Goal: Transaction & Acquisition: Purchase product/service

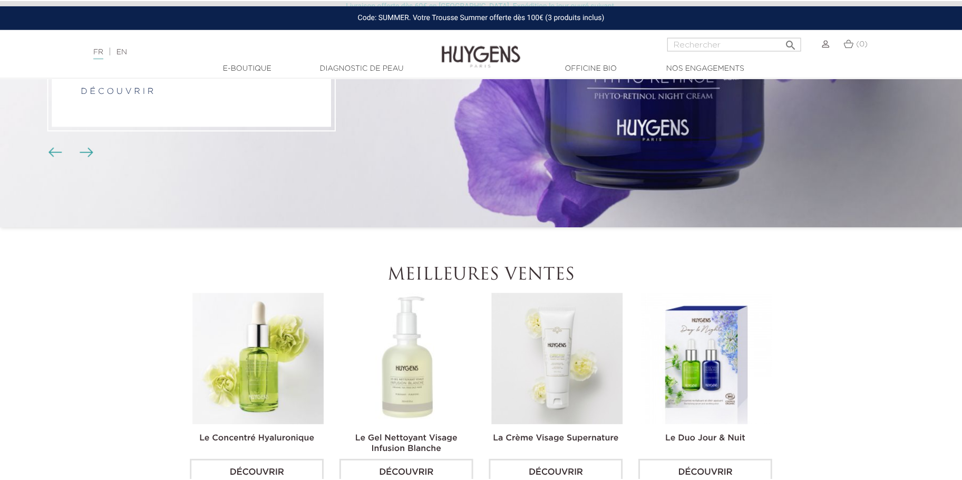
scroll to position [197, 0]
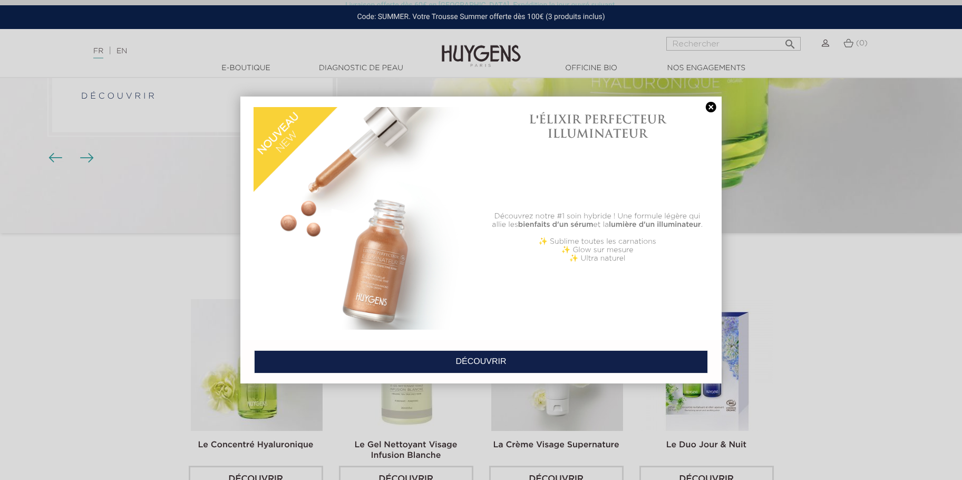
click at [710, 108] on link at bounding box center [711, 107] width 15 height 11
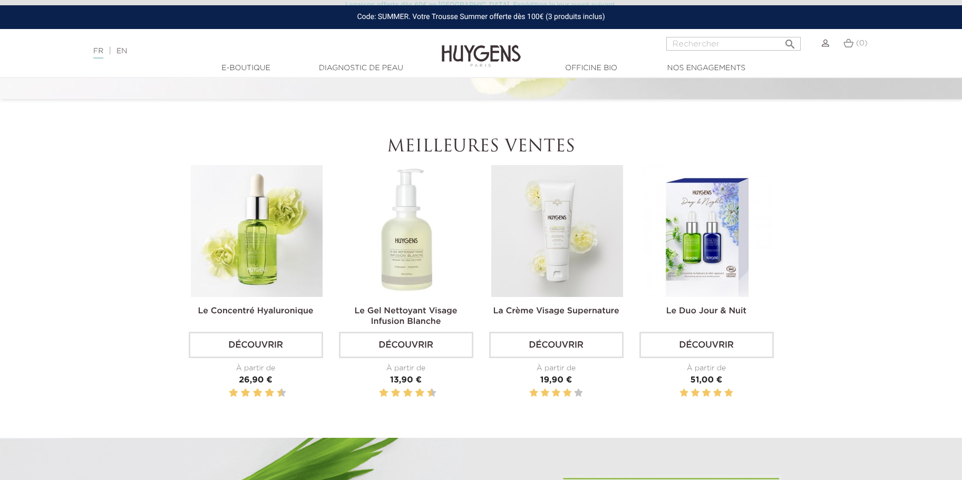
scroll to position [355, 0]
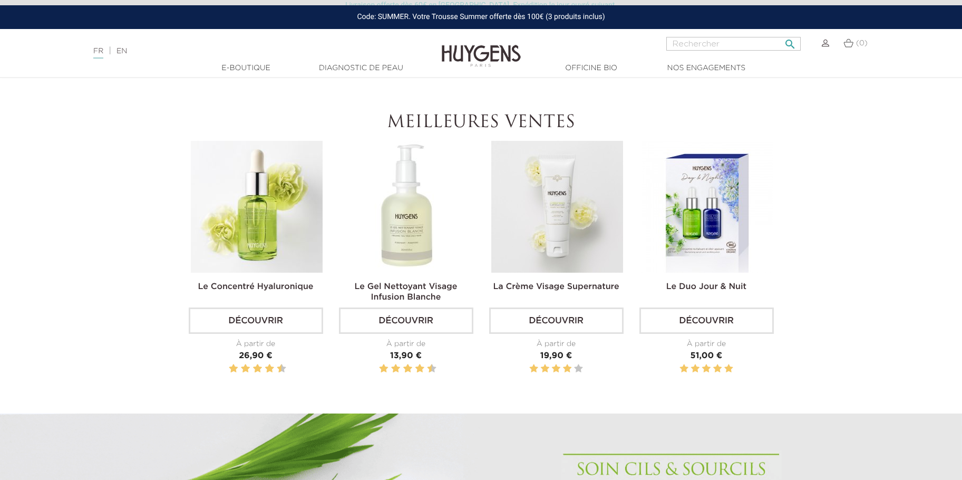
click at [725, 45] on input "Rechercher" at bounding box center [734, 44] width 134 height 14
type input "coffret"
click at [781, 34] on button " Rechercher" at bounding box center [790, 41] width 19 height 14
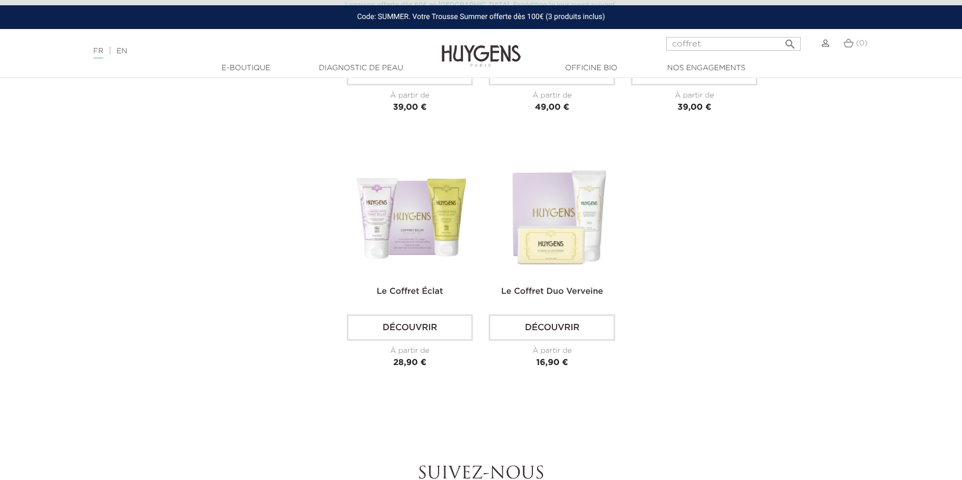
scroll to position [264, 0]
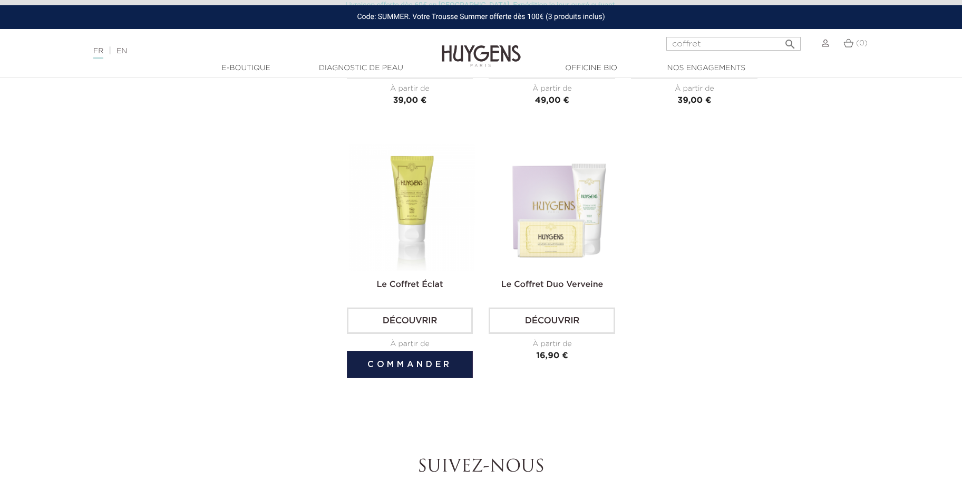
click at [406, 230] on img at bounding box center [412, 207] width 127 height 127
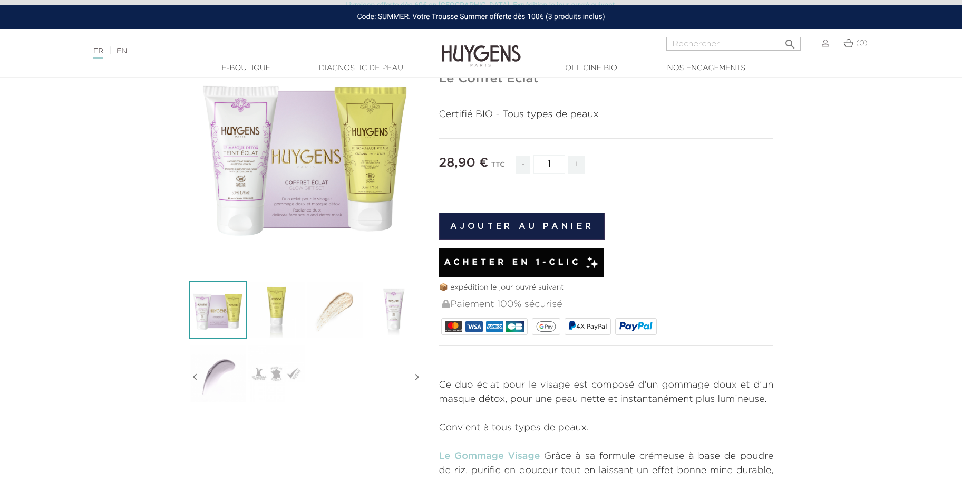
scroll to position [105, 0]
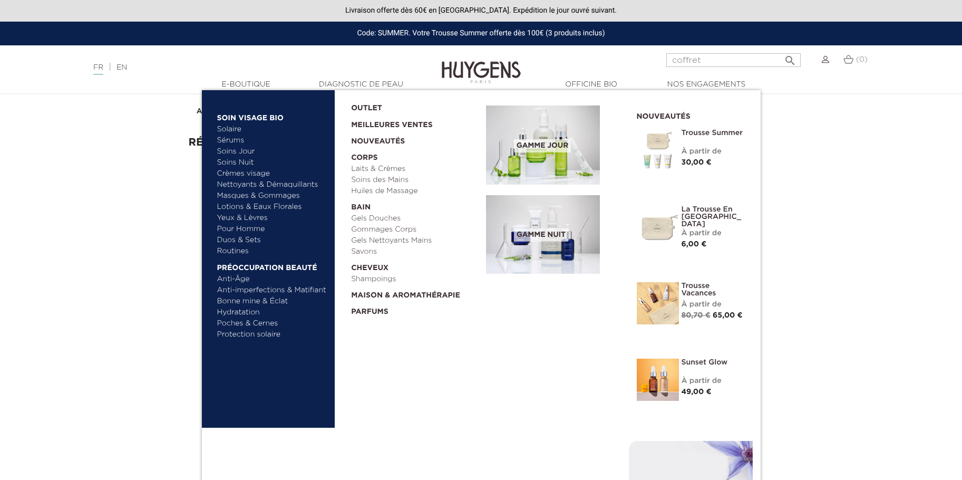
click at [246, 166] on link "Soins Nuit" at bounding box center [267, 162] width 101 height 11
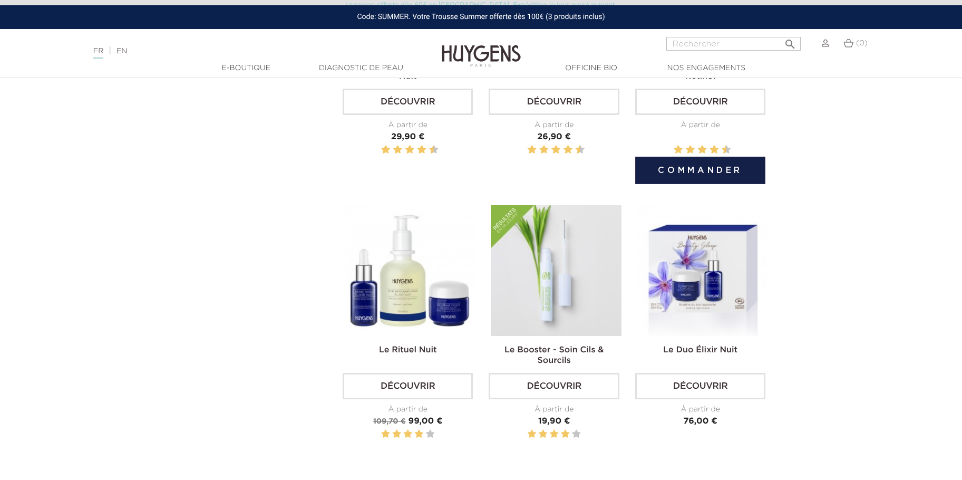
scroll to position [633, 0]
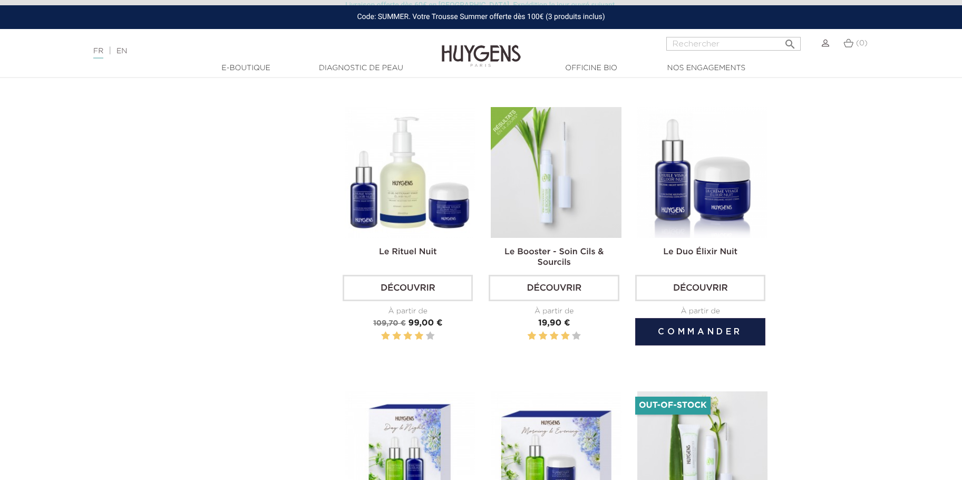
click at [702, 180] on img at bounding box center [703, 172] width 130 height 130
